Goal: Transaction & Acquisition: Purchase product/service

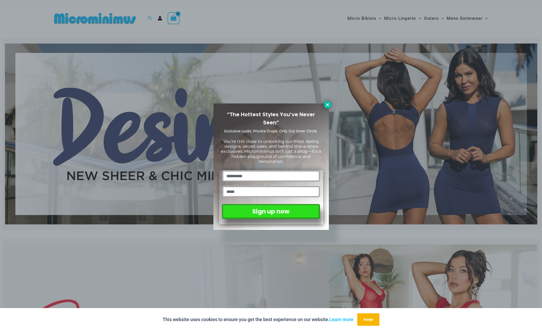
type input "**********"
click at [329, 105] on icon at bounding box center [327, 104] width 5 height 5
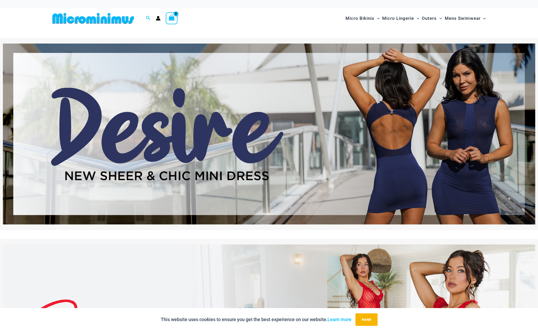
click at [193, 162] on img at bounding box center [269, 134] width 532 height 181
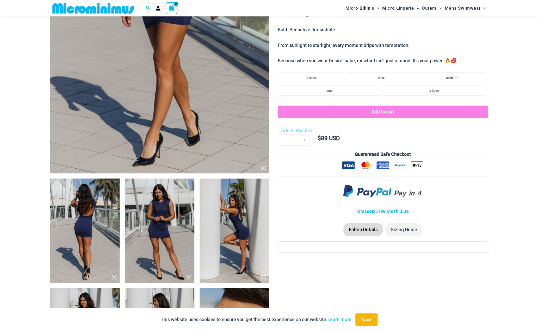
scroll to position [204, 0]
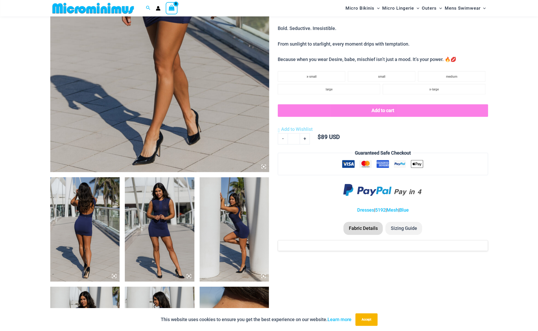
type input "**********"
click at [106, 224] on img at bounding box center [85, 229] width 70 height 104
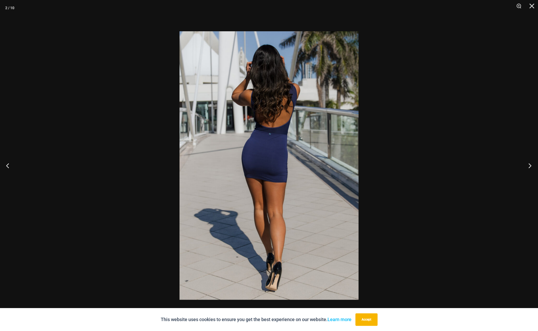
click at [529, 168] on button "Next" at bounding box center [529, 165] width 20 height 26
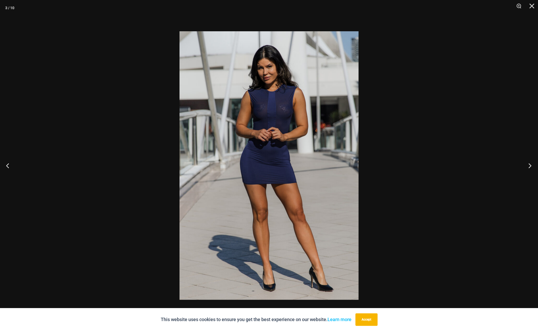
click at [528, 169] on button "Next" at bounding box center [529, 165] width 20 height 26
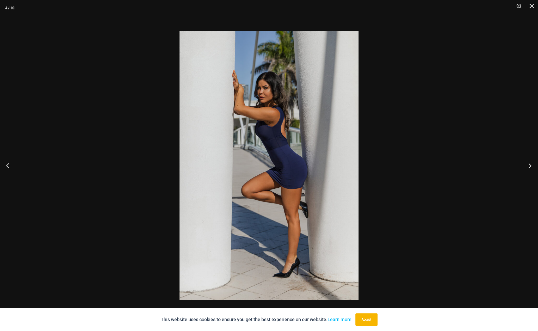
click at [528, 169] on button "Next" at bounding box center [529, 165] width 20 height 26
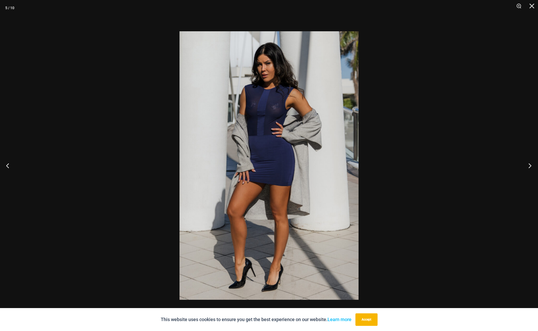
click at [527, 169] on button "Next" at bounding box center [529, 165] width 20 height 26
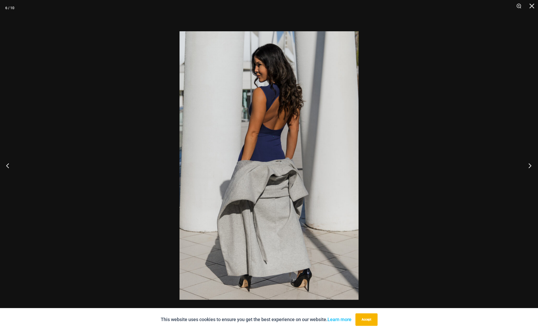
click at [527, 169] on button "Next" at bounding box center [529, 165] width 20 height 26
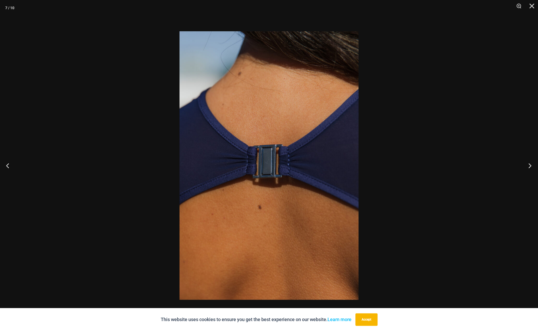
click at [527, 169] on button "Next" at bounding box center [529, 165] width 20 height 26
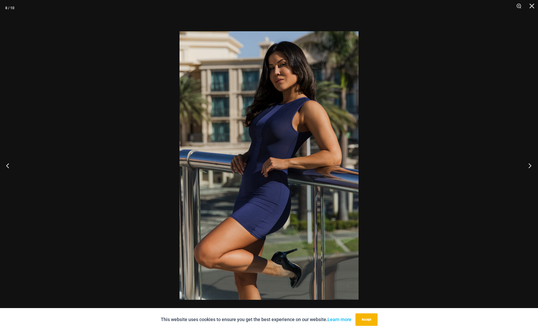
click at [527, 169] on button "Next" at bounding box center [529, 165] width 20 height 26
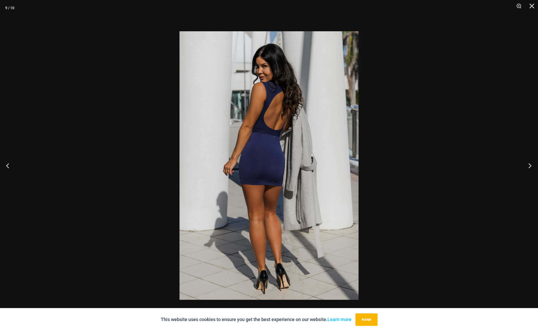
click at [527, 169] on button "Next" at bounding box center [529, 165] width 20 height 26
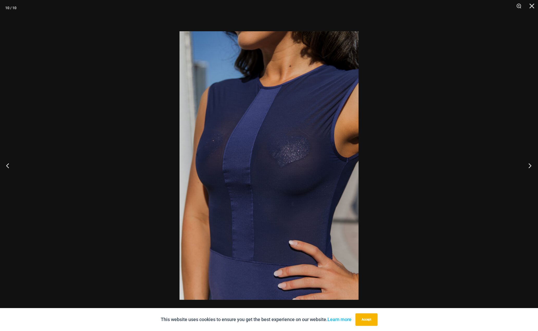
click at [527, 169] on button "Next" at bounding box center [529, 165] width 20 height 26
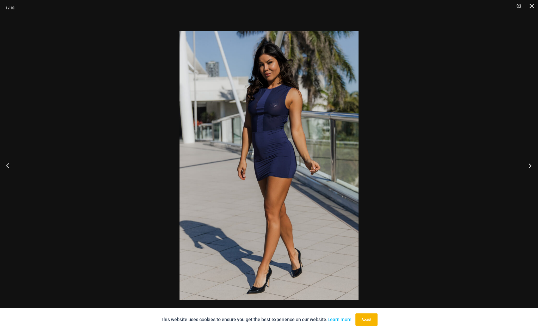
click at [527, 169] on button "Next" at bounding box center [529, 165] width 20 height 26
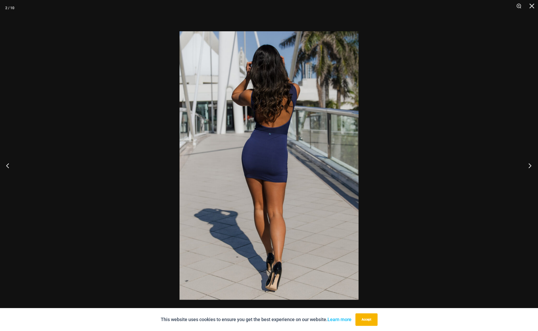
click at [527, 169] on button "Next" at bounding box center [529, 165] width 20 height 26
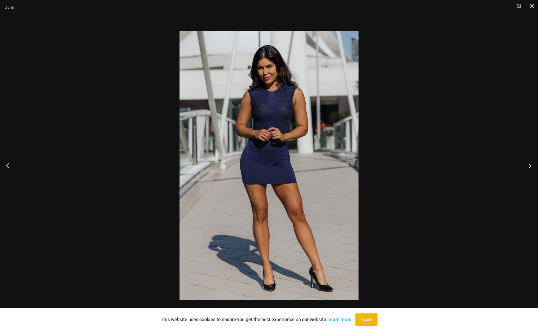
click at [527, 169] on button "Next" at bounding box center [529, 165] width 20 height 26
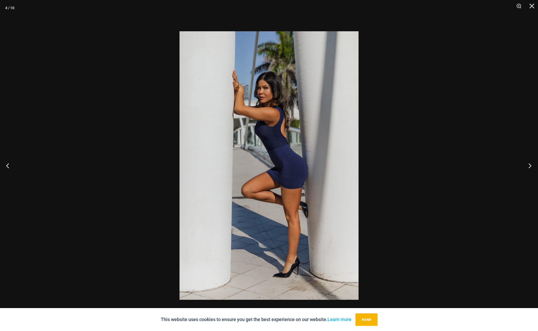
click at [527, 169] on button "Next" at bounding box center [529, 165] width 20 height 26
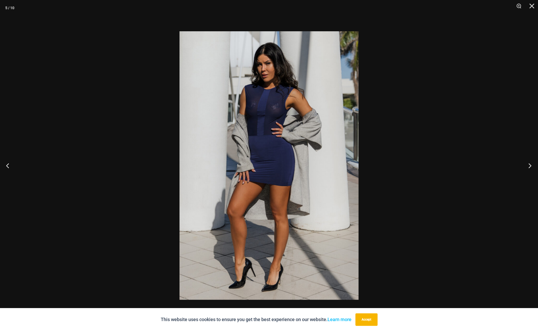
click at [527, 169] on button "Next" at bounding box center [529, 165] width 20 height 26
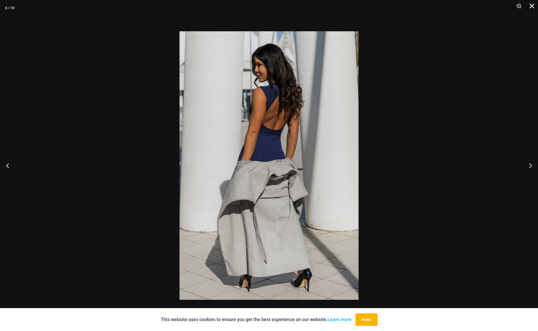
click at [534, 7] on button "Close" at bounding box center [529, 8] width 13 height 16
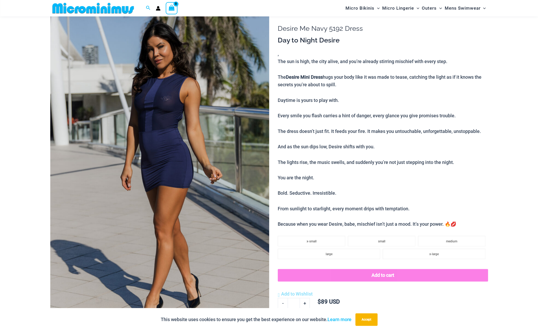
scroll to position [0, 0]
